Goal: Transaction & Acquisition: Purchase product/service

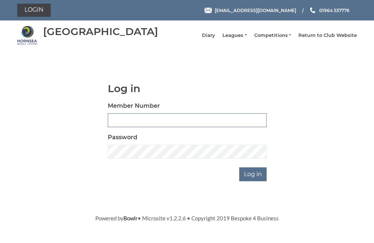
click at [130, 125] on input "Member Number" at bounding box center [187, 120] width 159 height 14
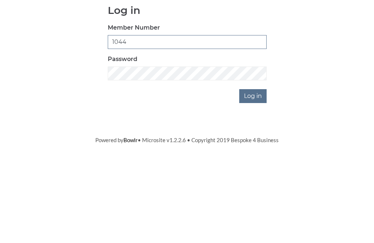
type input "1044"
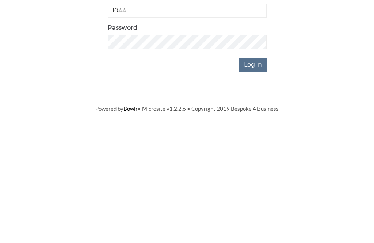
click at [250, 167] on input "Log in" at bounding box center [252, 174] width 27 height 14
click at [252, 192] on input "Log in" at bounding box center [252, 199] width 27 height 14
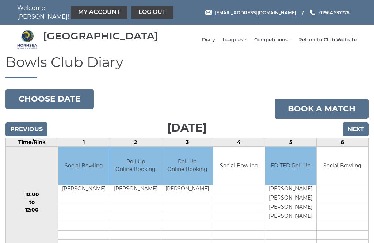
click at [80, 14] on link "My Account" at bounding box center [99, 12] width 57 height 13
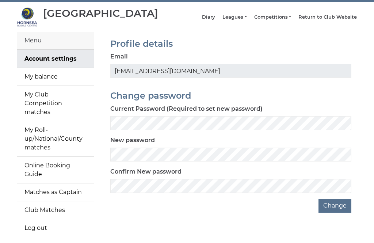
scroll to position [31, 0]
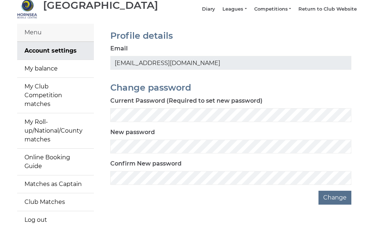
click at [41, 73] on link "My balance" at bounding box center [55, 69] width 77 height 18
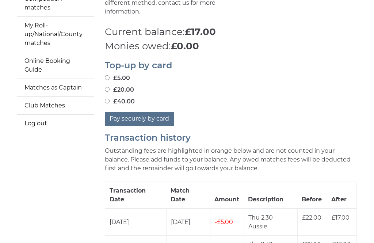
scroll to position [130, 0]
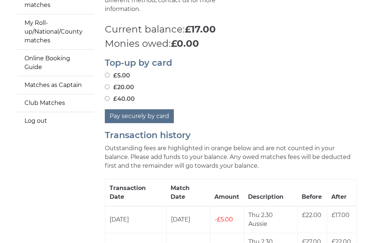
click at [105, 96] on input "£40.00" at bounding box center [107, 98] width 5 height 5
radio input "true"
click at [124, 109] on button "Pay securely by card" at bounding box center [139, 116] width 69 height 14
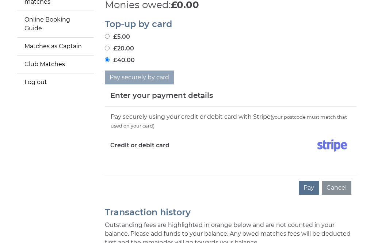
scroll to position [168, 0]
click at [123, 168] on div "Pay securely using your credit or debit card with Stripe (your postcode must ma…" at bounding box center [231, 141] width 252 height 68
click at [115, 169] on div "Pay securely using your credit or debit card with Stripe (your postcode must ma…" at bounding box center [231, 141] width 252 height 68
click at [109, 169] on div "Pay securely using your credit or debit card with Stripe (your postcode must ma…" at bounding box center [231, 141] width 252 height 68
click at [111, 170] on div "Pay securely using your credit or debit card with Stripe (your postcode must ma…" at bounding box center [231, 141] width 252 height 68
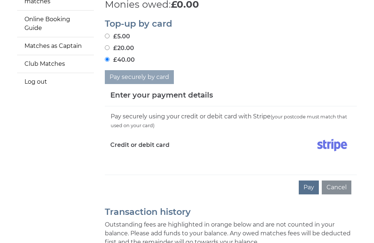
click at [115, 175] on div "Pay Cancel" at bounding box center [231, 187] width 252 height 25
click at [116, 168] on div "Pay securely using your credit or debit card with Stripe (your postcode must ma…" at bounding box center [231, 141] width 252 height 68
click at [117, 164] on div "Pay securely using your credit or debit card with Stripe (your postcode must ma…" at bounding box center [231, 141] width 252 height 68
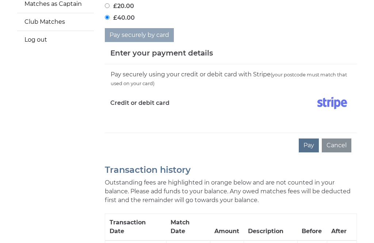
scroll to position [210, 0]
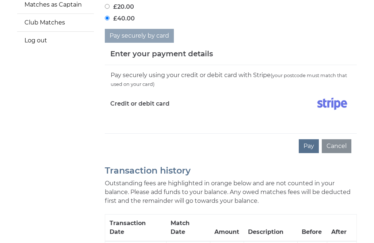
click at [117, 134] on div "Pay Cancel" at bounding box center [231, 145] width 252 height 25
click at [113, 59] on div "Enter your payment details" at bounding box center [231, 54] width 252 height 22
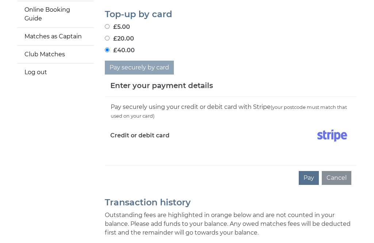
scroll to position [178, 0]
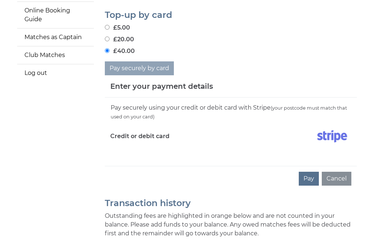
click at [143, 84] on h5 "Enter your payment details" at bounding box center [161, 86] width 103 height 11
click at [156, 82] on h5 "Enter your payment details" at bounding box center [161, 86] width 103 height 11
click at [169, 87] on h5 "Enter your payment details" at bounding box center [161, 86] width 103 height 11
click at [170, 90] on div "Enter your payment details" at bounding box center [231, 86] width 252 height 22
click at [146, 161] on div "Pay securely using your credit or debit card with Stripe (your postcode must ma…" at bounding box center [231, 132] width 252 height 68
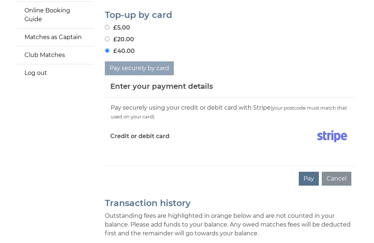
click at [131, 158] on div "Pay securely using your credit or debit card with Stripe (your postcode must ma…" at bounding box center [231, 132] width 252 height 68
click at [120, 153] on div "Pay securely using your credit or debit card with Stripe (your postcode must ma…" at bounding box center [231, 132] width 252 height 68
click at [108, 158] on div "Pay securely using your credit or debit card with Stripe (your postcode must ma…" at bounding box center [231, 132] width 252 height 68
click at [109, 151] on div "Pay securely using your credit or debit card with Stripe (your postcode must ma…" at bounding box center [231, 132] width 252 height 68
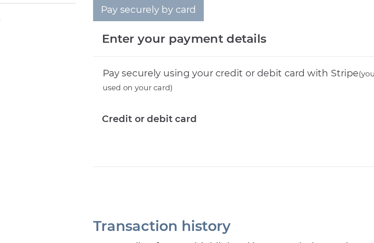
click at [105, 94] on div "Pay securely using your credit or debit card with Stripe (your postcode must ma…" at bounding box center [231, 120] width 252 height 68
click at [105, 154] on div "Pay Cancel" at bounding box center [231, 166] width 252 height 25
click at [105, 186] on h2 "Transaction history" at bounding box center [231, 191] width 252 height 10
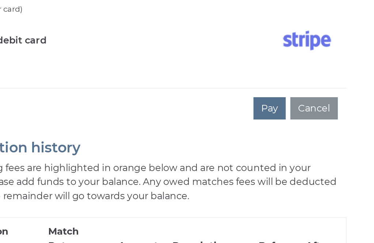
click at [299, 137] on button "Pay" at bounding box center [309, 144] width 20 height 14
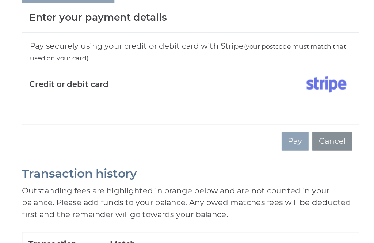
scroll to position [220, 0]
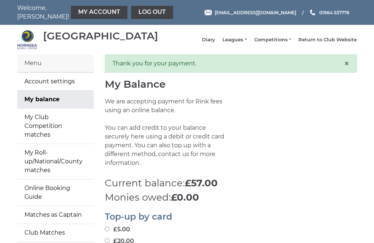
click at [131, 10] on link "Log out" at bounding box center [152, 12] width 42 height 13
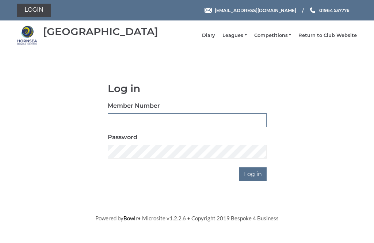
click at [122, 126] on input "Member Number" at bounding box center [187, 120] width 159 height 14
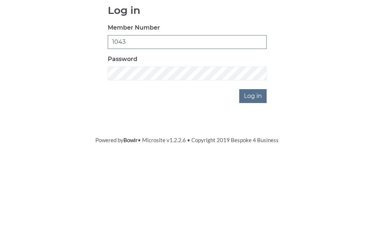
type input "1043"
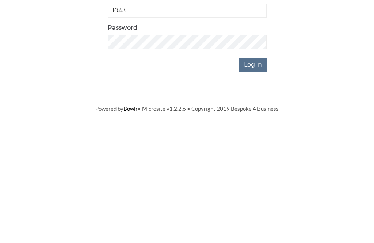
click at [250, 167] on input "Log in" at bounding box center [252, 174] width 27 height 14
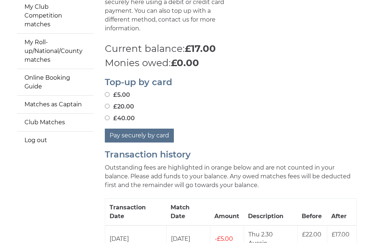
scroll to position [110, 0]
click at [103, 113] on div "Top-up by card £5.00 £20.00 £40.00 Pay securely by card" at bounding box center [230, 106] width 263 height 72
click at [109, 115] on input "£40.00" at bounding box center [107, 117] width 5 height 5
radio input "true"
click at [105, 117] on label "£40.00" at bounding box center [120, 118] width 30 height 9
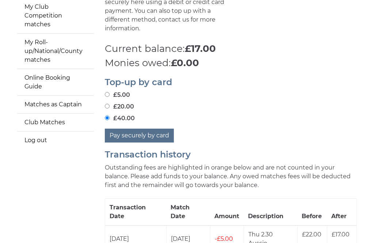
click at [105, 117] on input "£40.00" at bounding box center [107, 117] width 5 height 5
click at [125, 132] on button "Pay securely by card" at bounding box center [139, 136] width 69 height 14
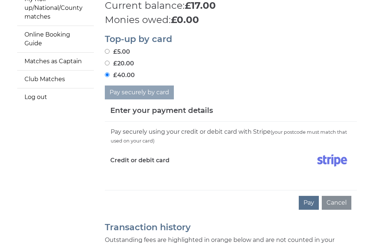
scroll to position [155, 0]
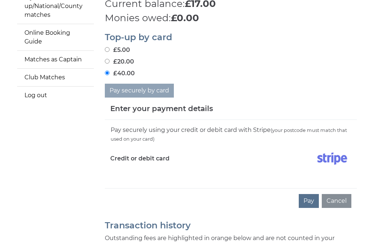
click at [131, 175] on div "Pay securely using your credit or debit card with Stripe (your postcode must ma…" at bounding box center [231, 154] width 252 height 68
click at [125, 173] on div "Pay securely using your credit or debit card with Stripe (your postcode must ma…" at bounding box center [231, 154] width 252 height 68
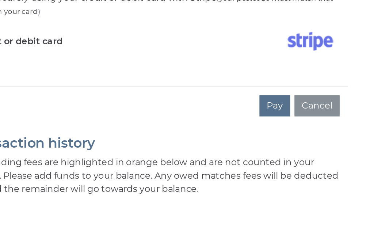
click at [299, 176] on button "Pay" at bounding box center [309, 183] width 20 height 14
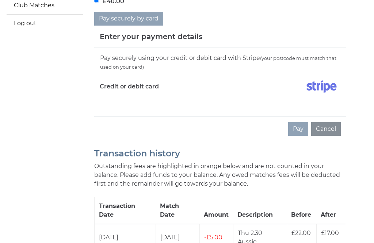
scroll to position [238, 0]
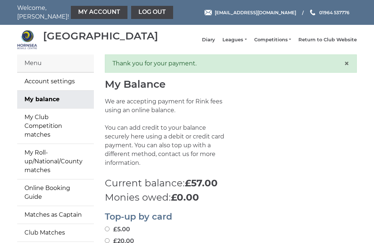
click at [131, 10] on link "Log out" at bounding box center [152, 12] width 42 height 13
